Goal: Task Accomplishment & Management: Use online tool/utility

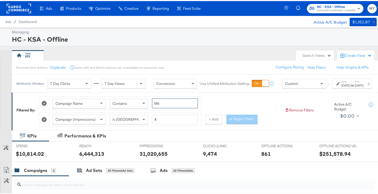
click at [160, 107] on input "bts" at bounding box center [175, 102] width 46 height 10
type input "bed"
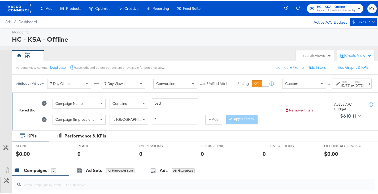
click at [341, 82] on label "Start:" at bounding box center [345, 80] width 9 height 3
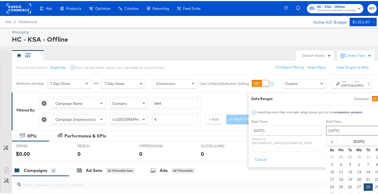
click at [328, 129] on input "[DATE]" at bounding box center [354, 130] width 56 height 10
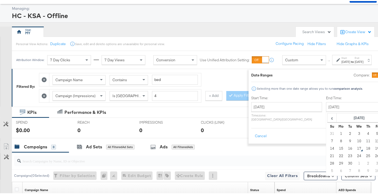
scroll to position [25, 0]
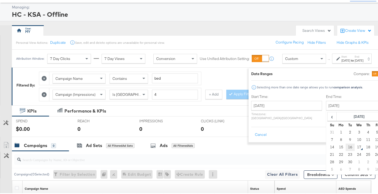
click at [345, 147] on td "16" at bounding box center [349, 145] width 9 height 7
type input "[DATE]"
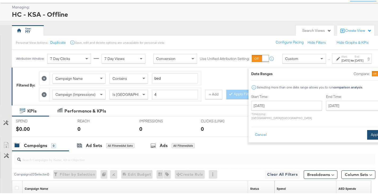
click at [367, 129] on button "Apply" at bounding box center [375, 134] width 17 height 10
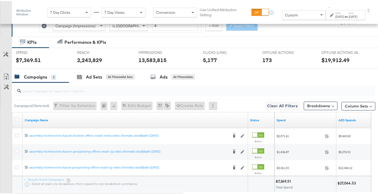
scroll to position [122, 0]
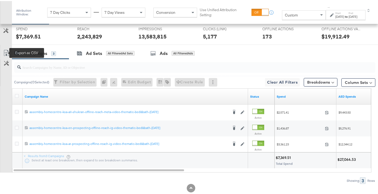
click at [6, 51] on icon at bounding box center [6, 52] width 6 height 6
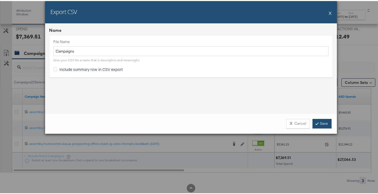
click at [321, 121] on link "Save" at bounding box center [321, 123] width 19 height 10
